Goal: Task Accomplishment & Management: Use online tool/utility

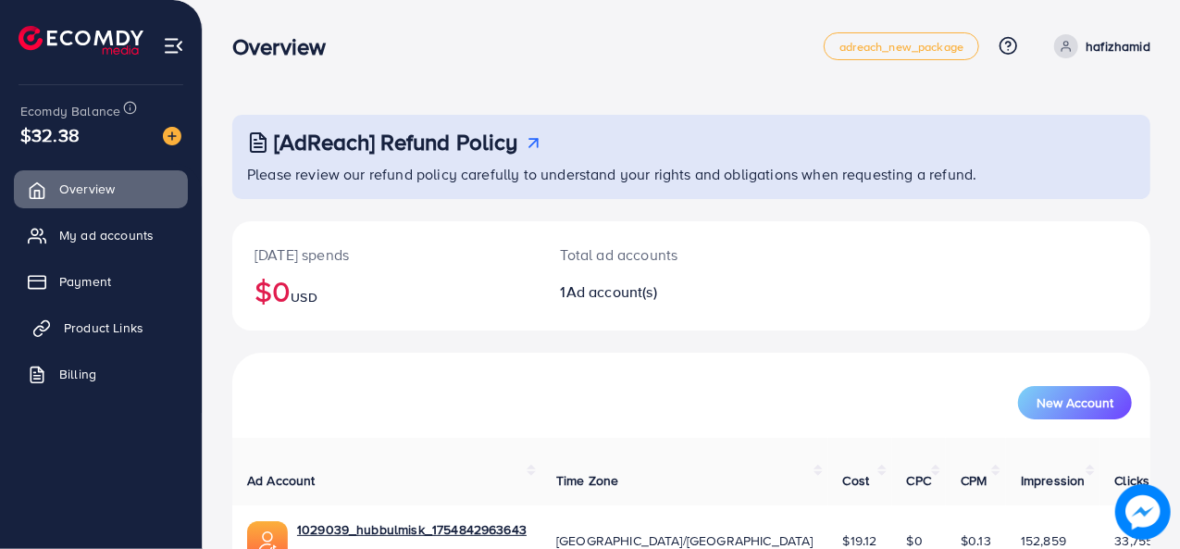
click at [109, 328] on span "Product Links" at bounding box center [104, 327] width 80 height 19
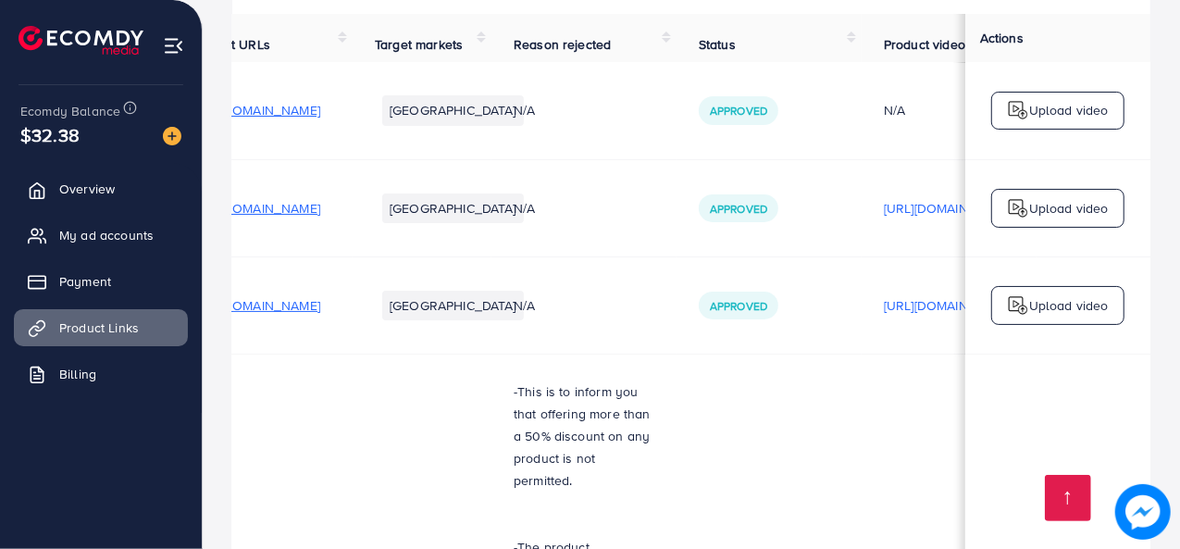
scroll to position [0, 61]
click at [1029, 309] on p "Upload video" at bounding box center [1069, 305] width 80 height 22
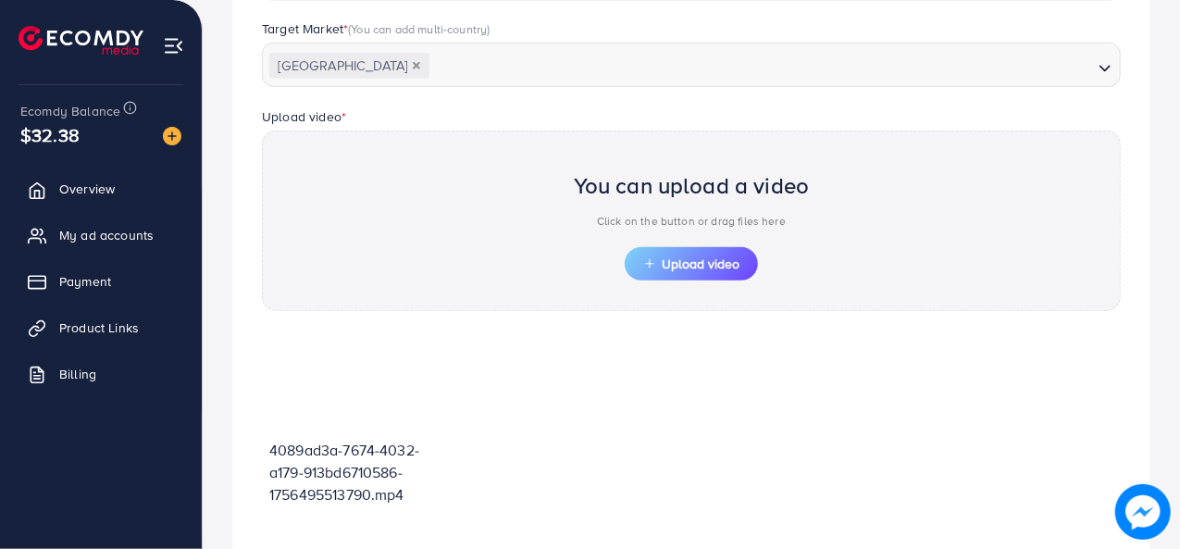
scroll to position [687, 0]
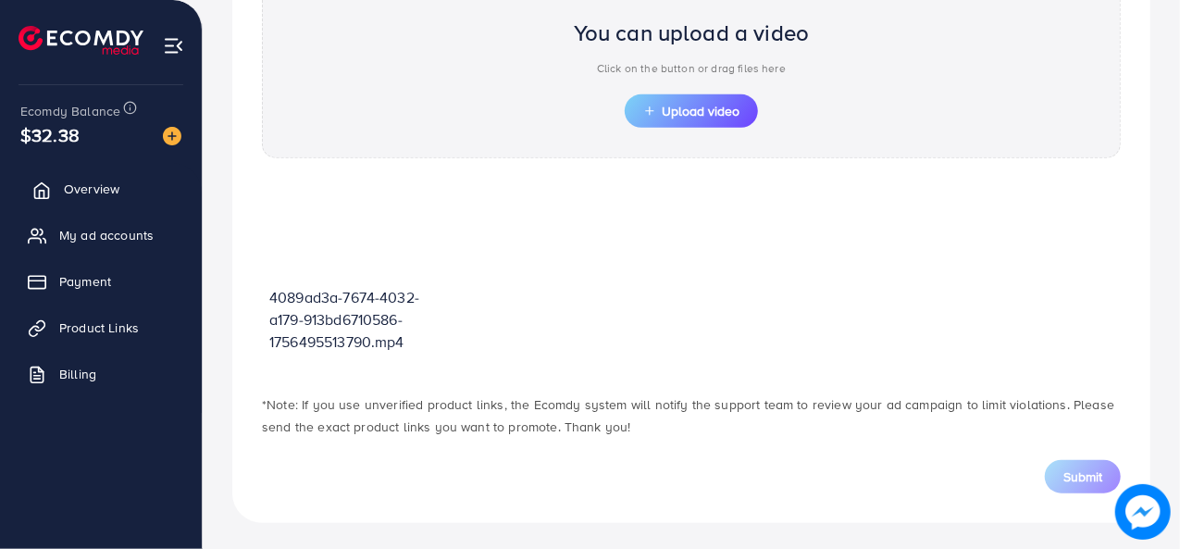
click at [118, 191] on span "Overview" at bounding box center [92, 189] width 56 height 19
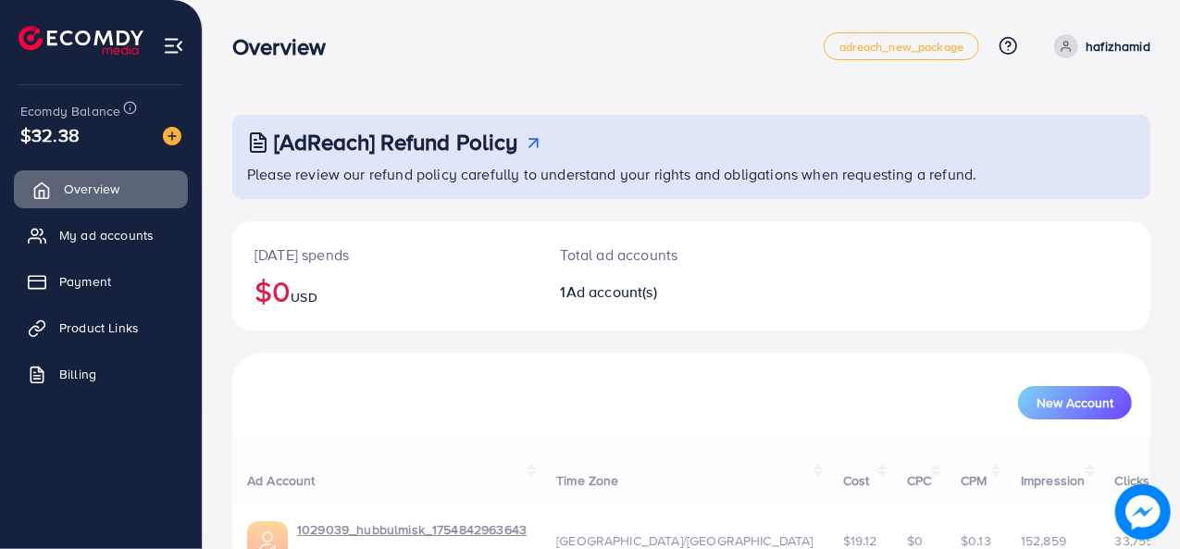
click at [118, 191] on span "Overview" at bounding box center [92, 189] width 56 height 19
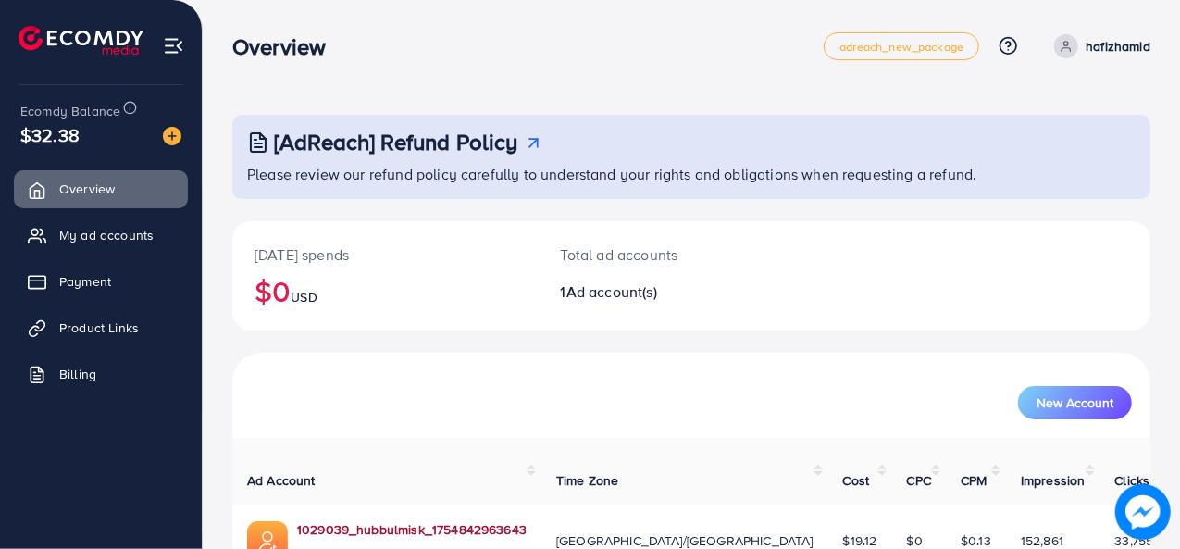
click at [363, 520] on link "1029039_hubbulmisk_1754842963643" at bounding box center [412, 529] width 230 height 19
